Goal: Find specific page/section: Find specific page/section

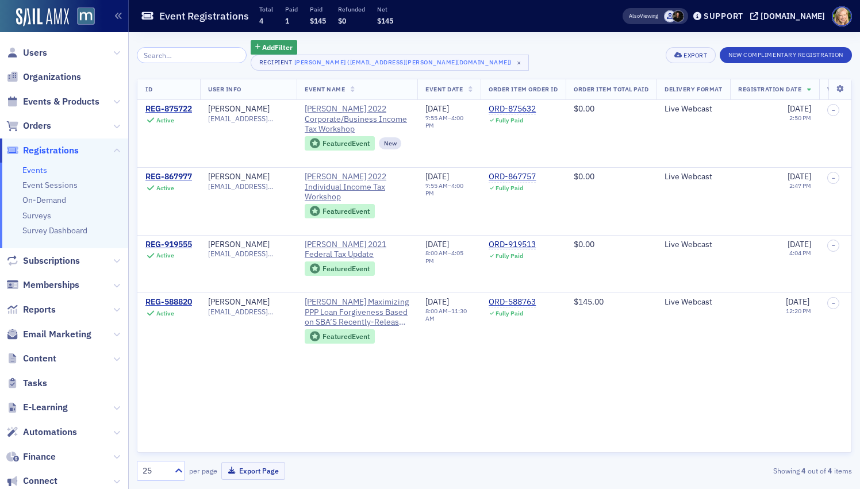
click at [47, 70] on span "Organizations" at bounding box center [64, 77] width 128 height 25
click at [47, 75] on span "Organizations" at bounding box center [52, 77] width 58 height 13
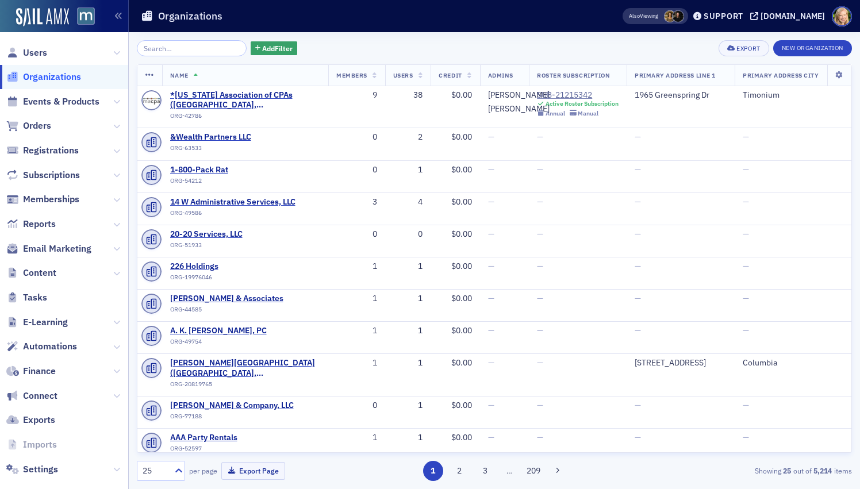
click at [211, 52] on input "search" at bounding box center [192, 48] width 110 height 16
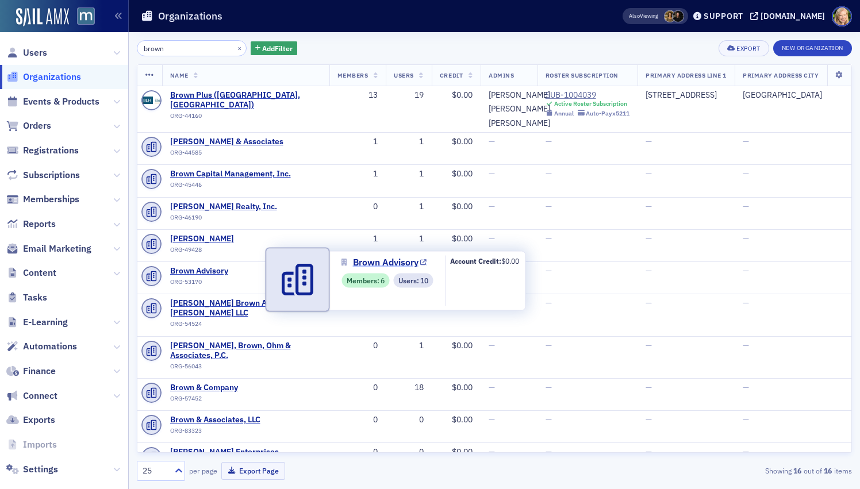
type input "brown"
click at [376, 262] on span "Brown Advisory" at bounding box center [385, 263] width 65 height 14
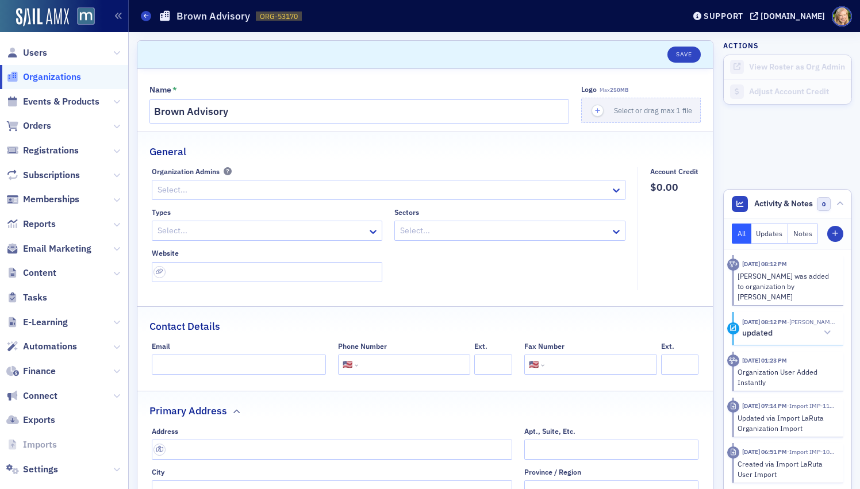
select select "US"
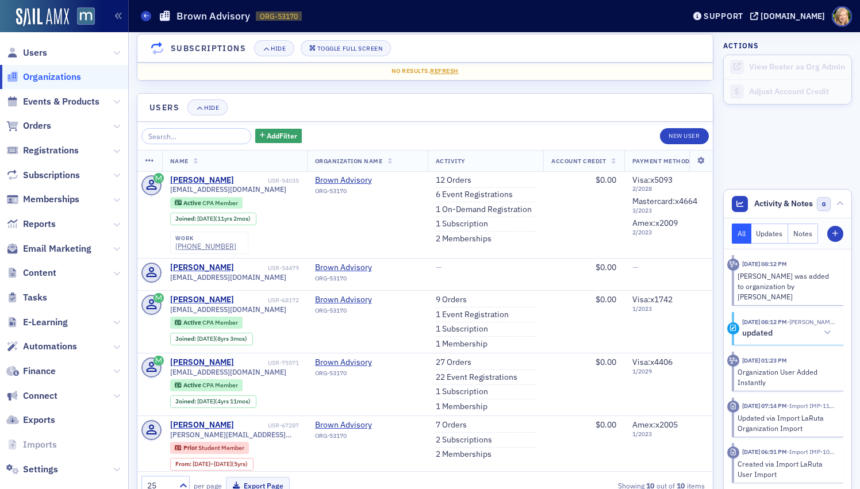
scroll to position [865, 0]
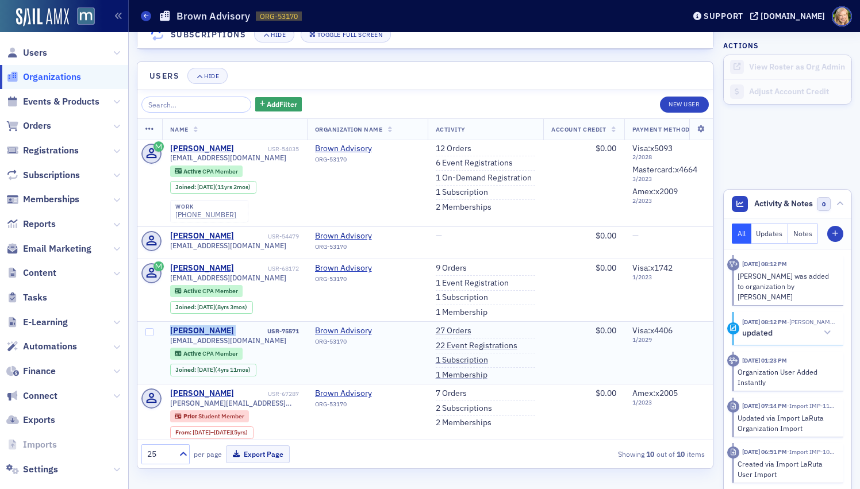
drag, startPoint x: 237, startPoint y: 331, endPoint x: 168, endPoint y: 331, distance: 68.9
click at [167, 331] on td "Lauren Kurtzweil USR-75571 laurkurtzweil@gmail.com Active CPA Member Joined : 8…" at bounding box center [234, 353] width 145 height 63
copy div "Lauren Kurtzweil"
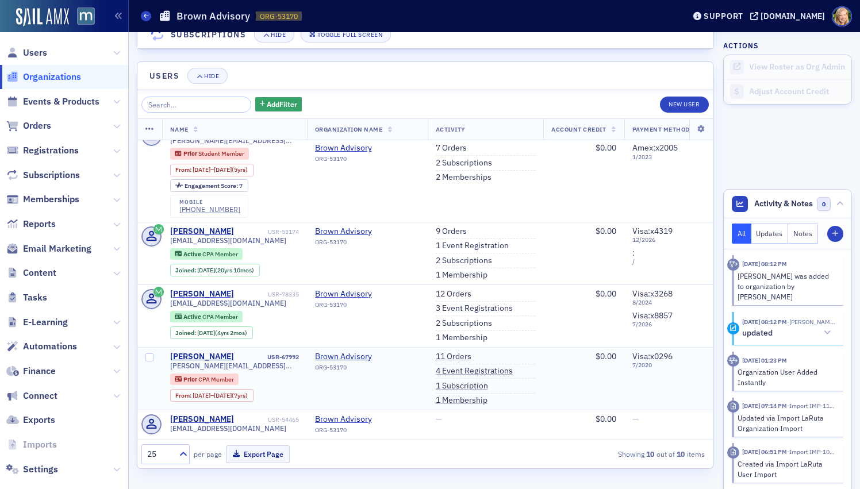
scroll to position [263, 0]
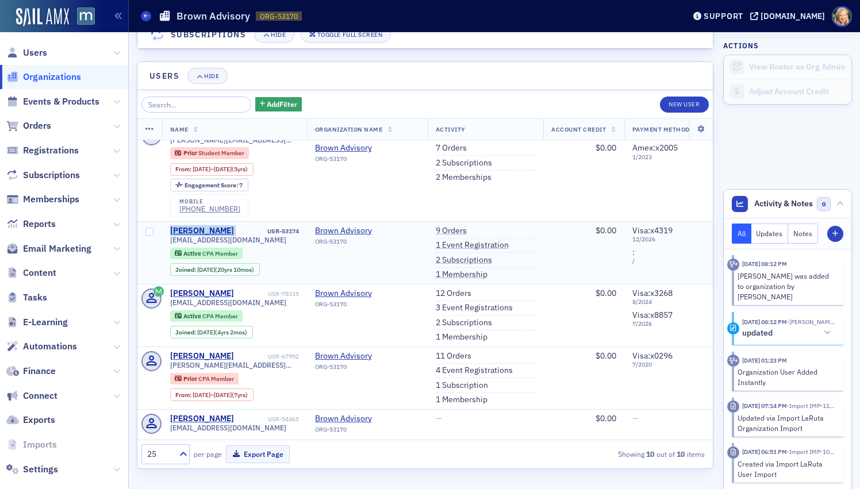
drag, startPoint x: 216, startPoint y: 231, endPoint x: 163, endPoint y: 230, distance: 53.4
click at [163, 230] on tr "Eric Fischer USR-53174 ericfischerjr@gmail.com Active CPA Member Joined : 9/23/…" at bounding box center [534, 252] width 795 height 63
copy tr "Eric Fischer"
click at [50, 139] on span "Registrations" at bounding box center [64, 150] width 128 height 25
click at [50, 156] on span "Registrations" at bounding box center [51, 150] width 56 height 13
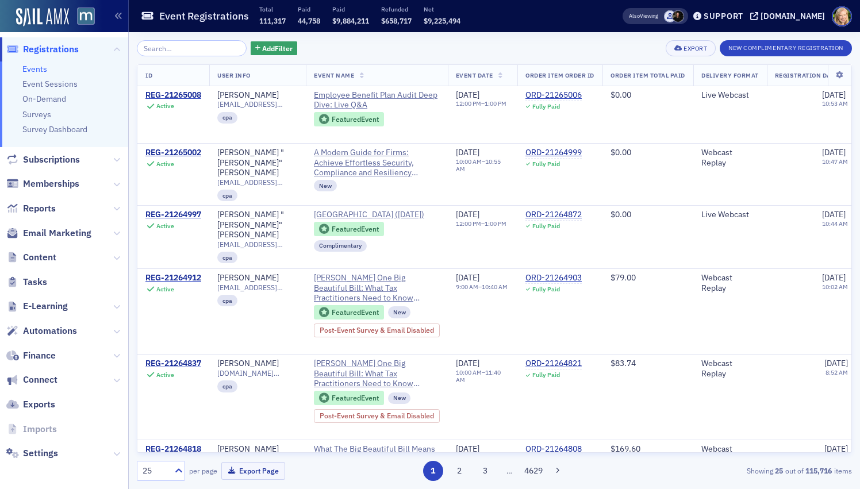
scroll to position [102, 0]
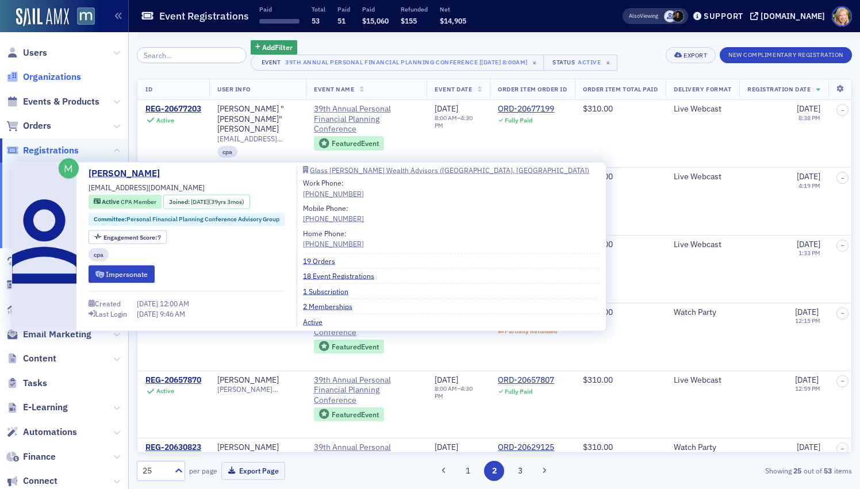
scroll to position [426, 0]
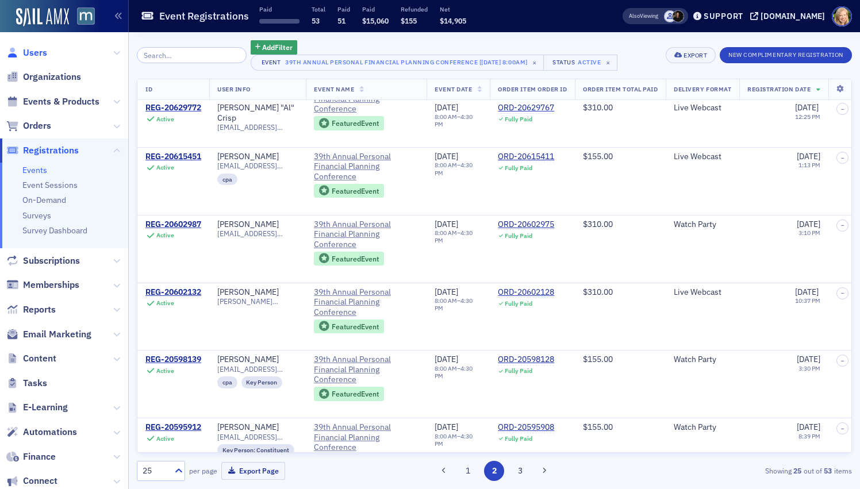
click at [36, 54] on span "Users" at bounding box center [35, 53] width 24 height 13
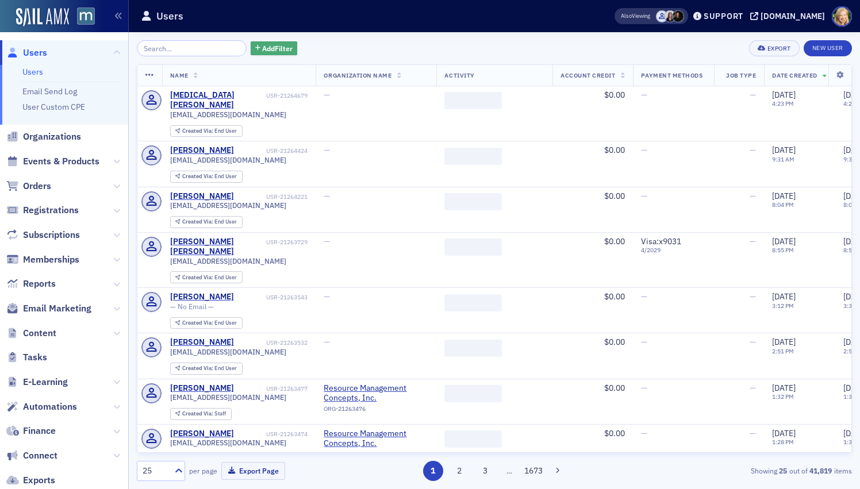
click at [262, 46] on span "Add Filter" at bounding box center [277, 48] width 30 height 10
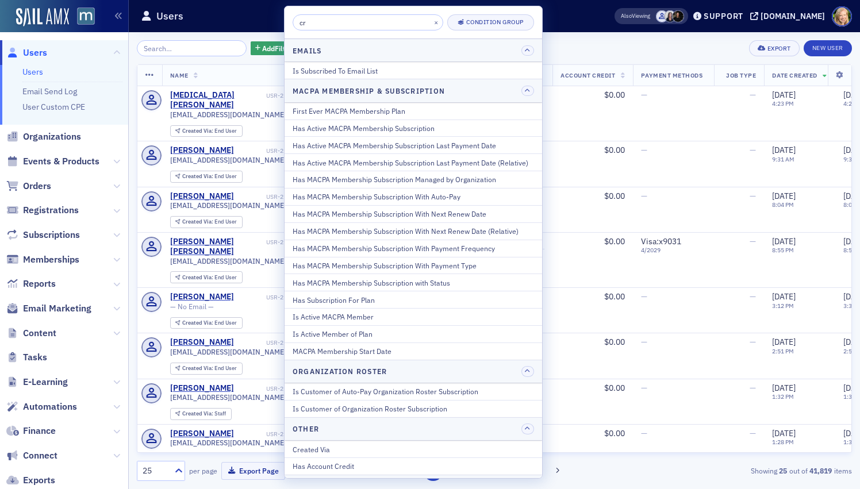
type input "c"
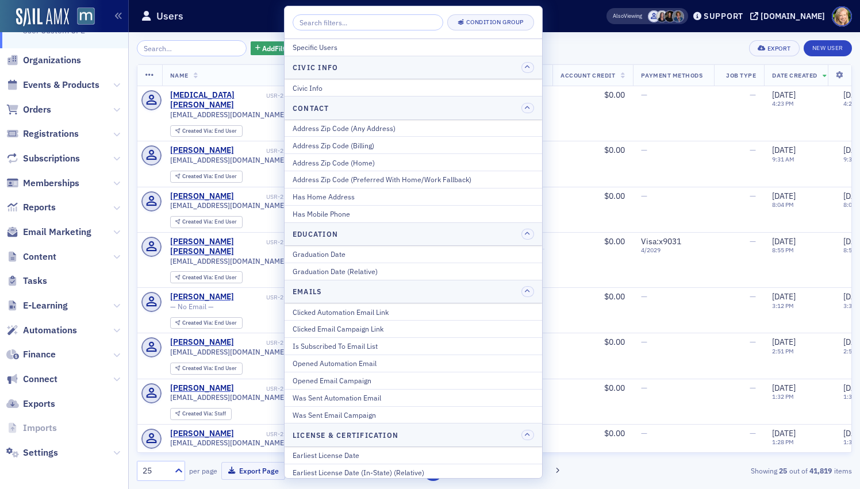
scroll to position [76, 0]
click at [47, 202] on span "Reports" at bounding box center [39, 208] width 33 height 13
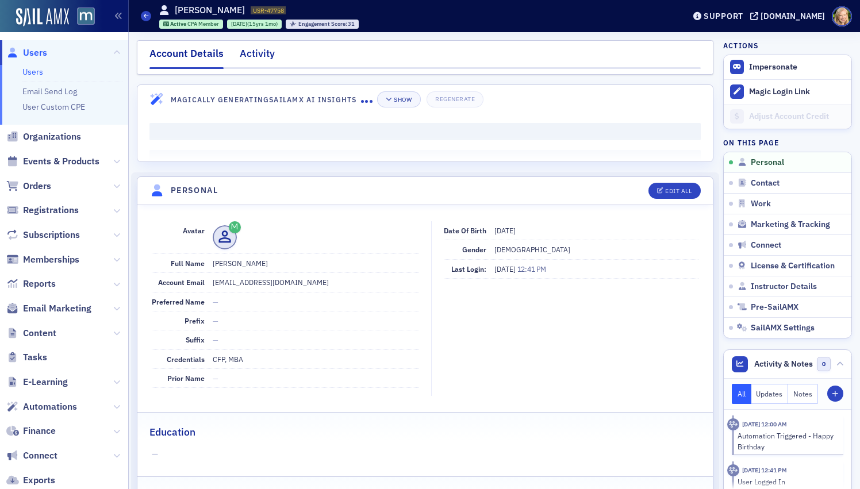
click at [260, 55] on div "Activity" at bounding box center [257, 56] width 35 height 21
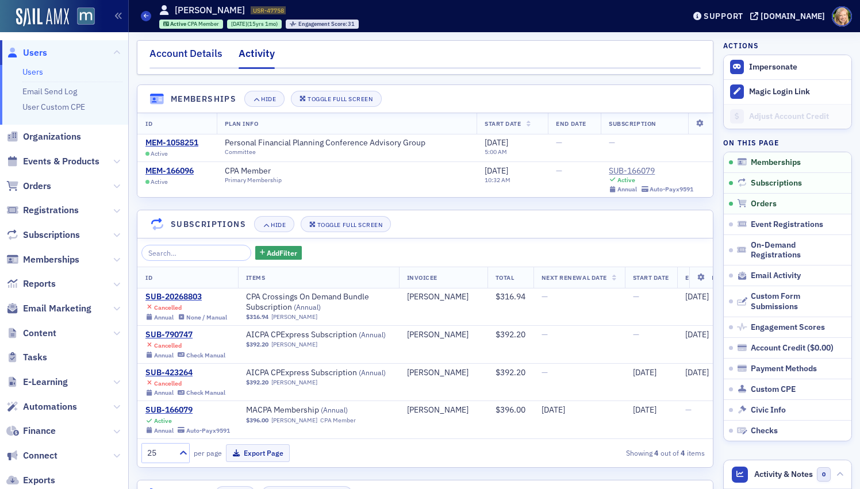
click at [177, 48] on div "Account Details" at bounding box center [185, 56] width 73 height 21
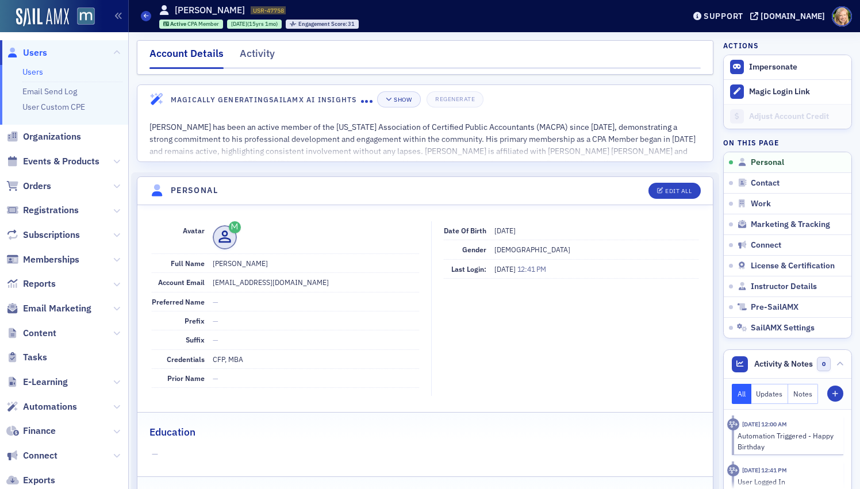
drag, startPoint x: 269, startPoint y: 263, endPoint x: 205, endPoint y: 263, distance: 64.4
click at [205, 263] on div "Full Name David B Johnson" at bounding box center [285, 263] width 267 height 19
copy div "David B Johnson"
